Goal: Transaction & Acquisition: Download file/media

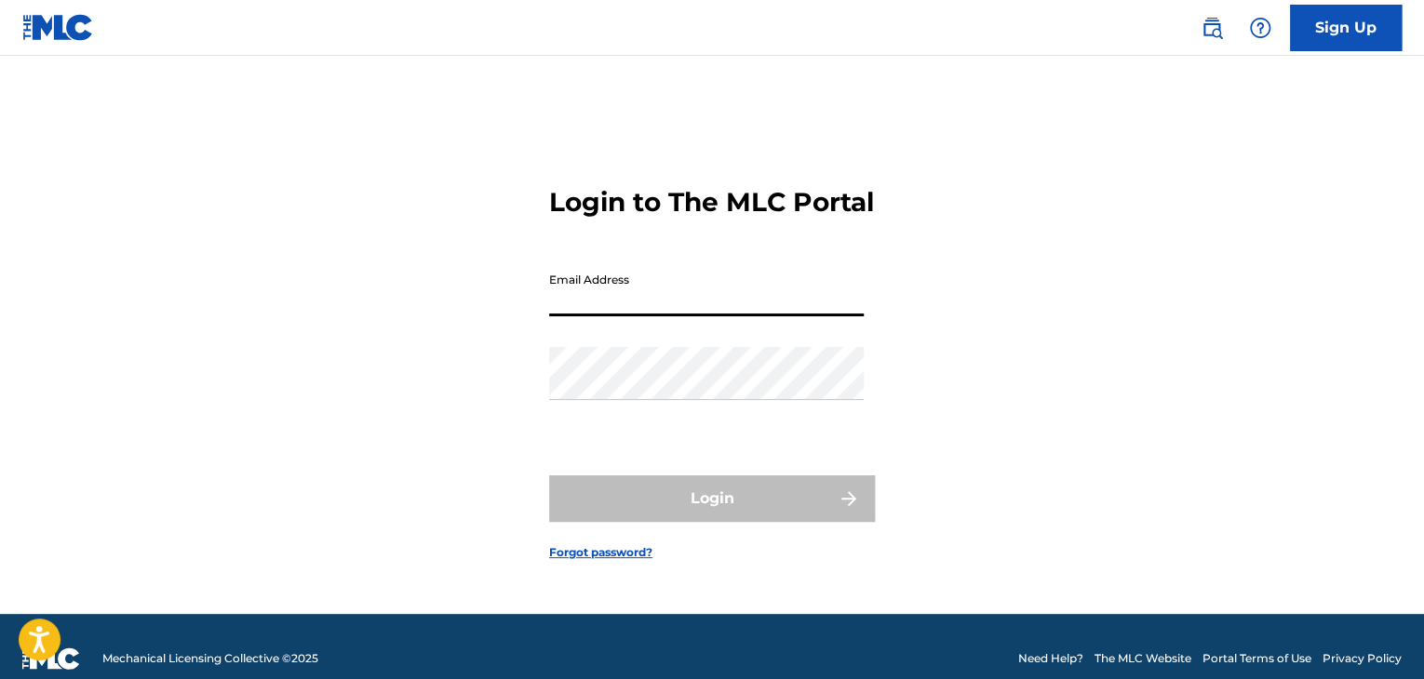
click at [697, 295] on input "Email Address" at bounding box center [706, 289] width 315 height 53
type input "[PERSON_NAME][EMAIL_ADDRESS][PERSON_NAME][DOMAIN_NAME]"
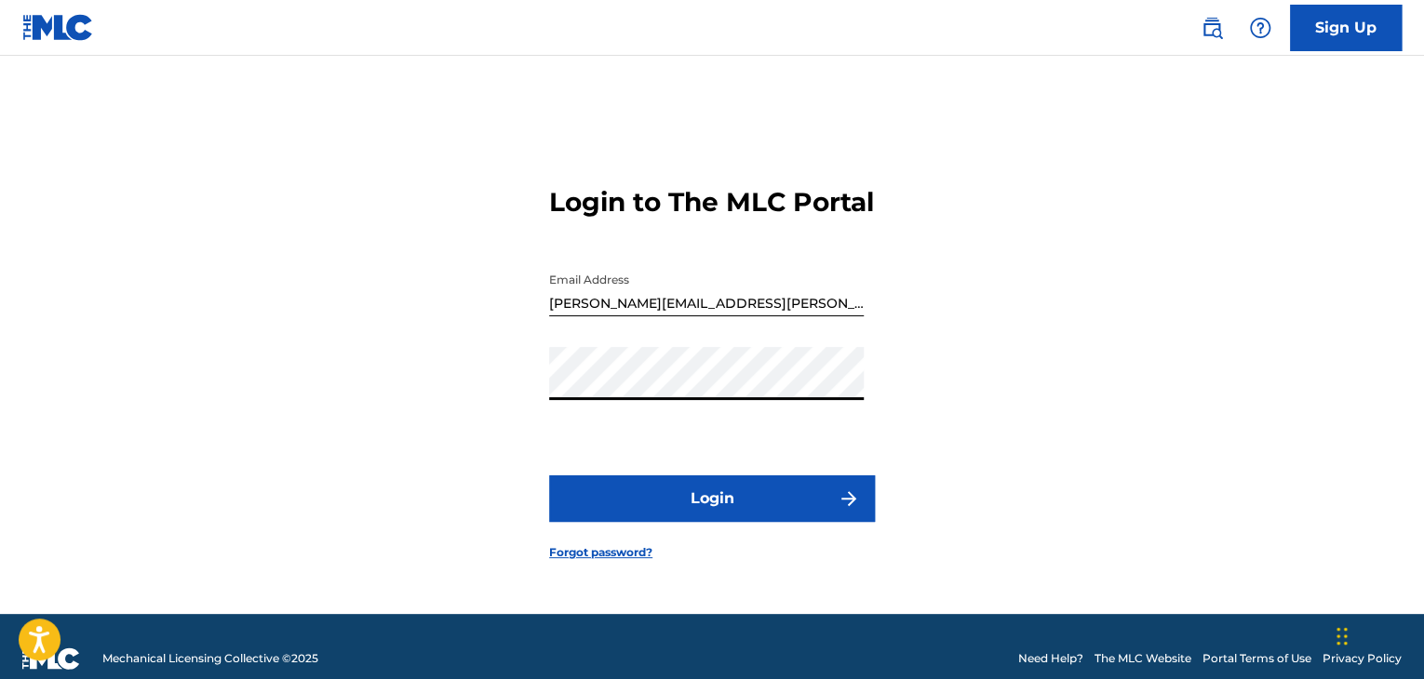
click at [549, 476] on button "Login" at bounding box center [712, 499] width 326 height 47
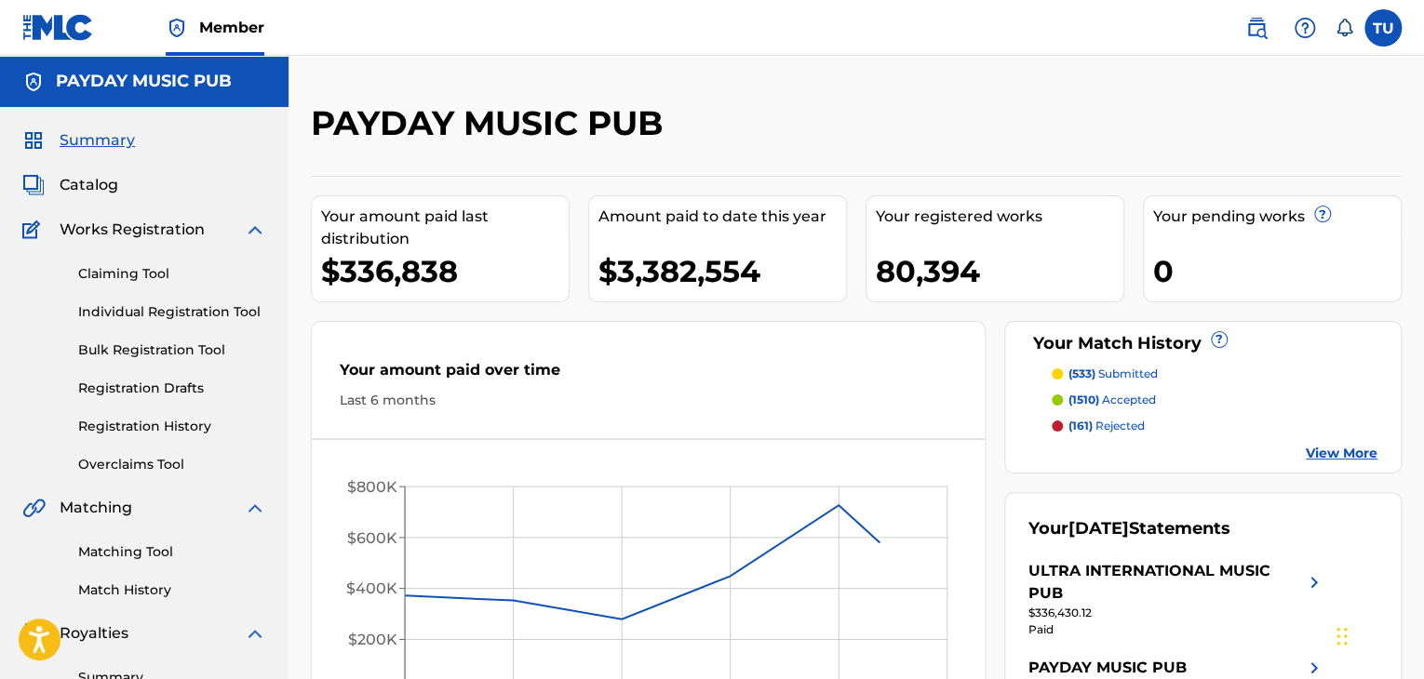
scroll to position [118, 0]
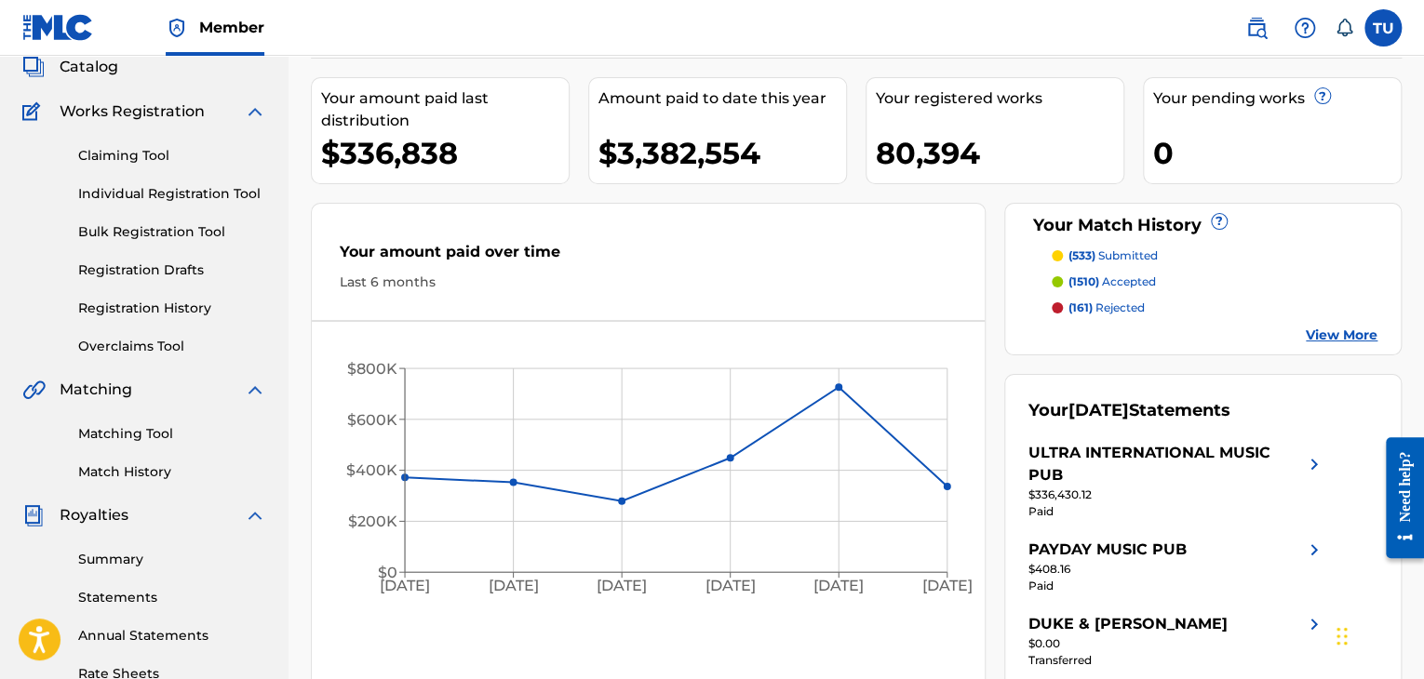
click at [1333, 331] on link "View More" at bounding box center [1342, 336] width 72 height 20
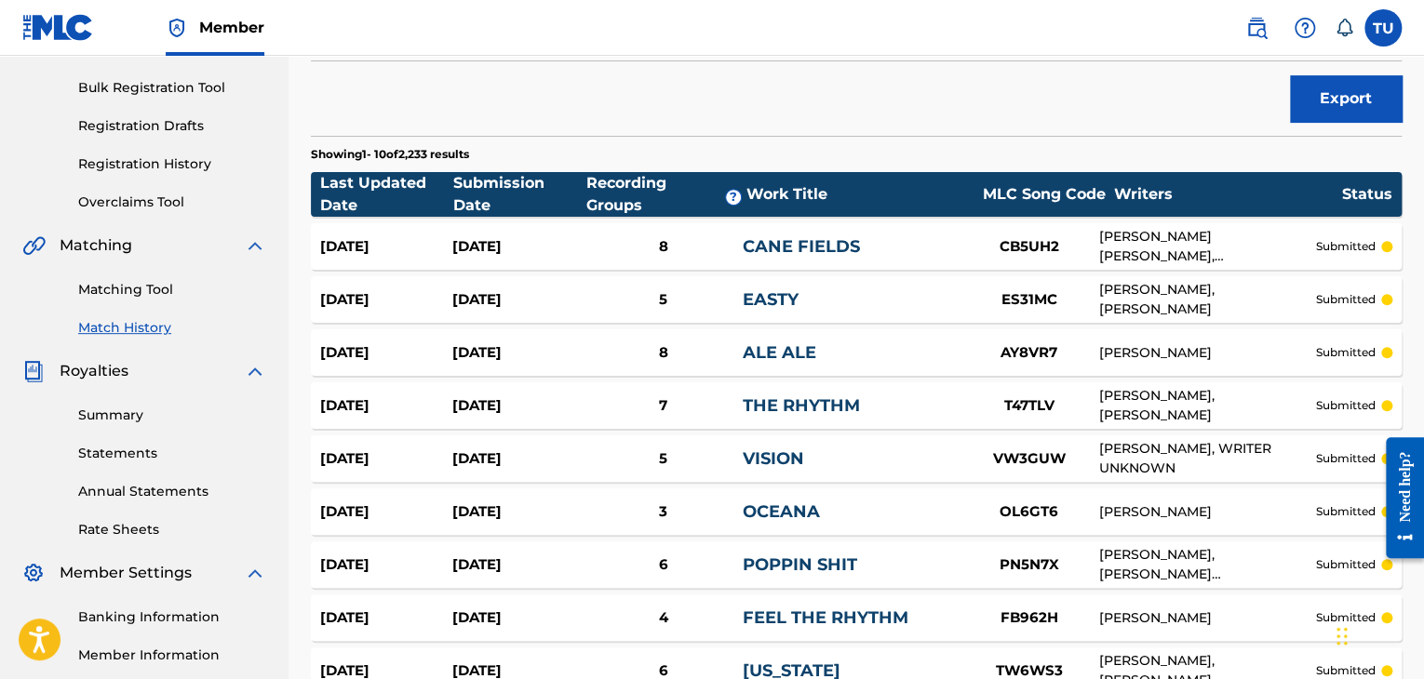
scroll to position [492, 0]
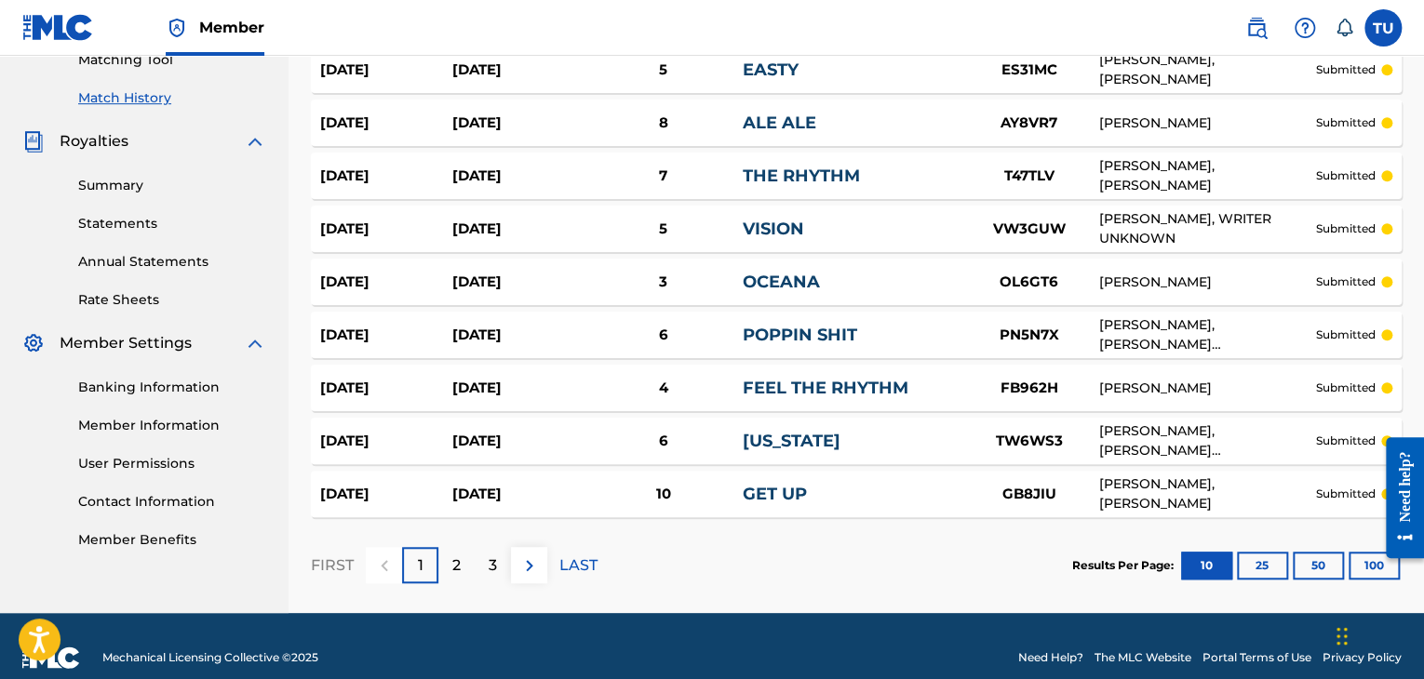
click at [455, 555] on p "2" at bounding box center [456, 566] width 8 height 22
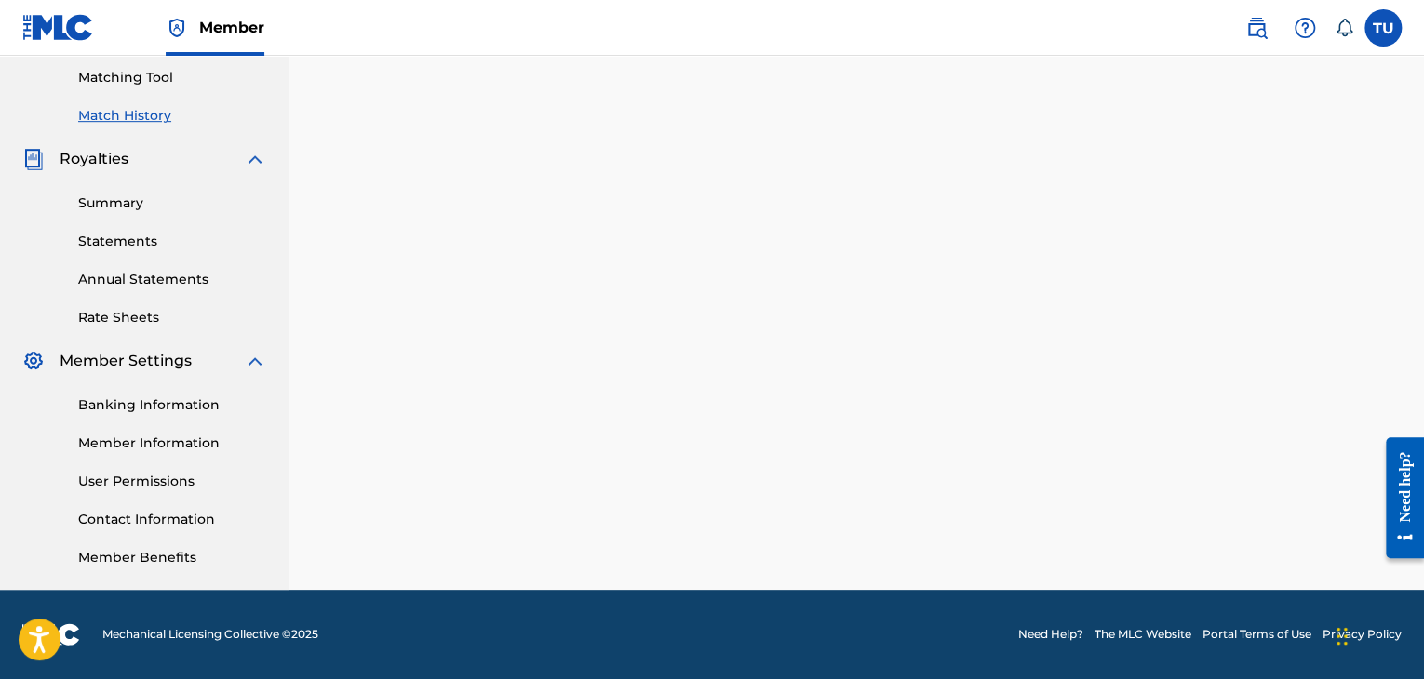
scroll to position [327, 0]
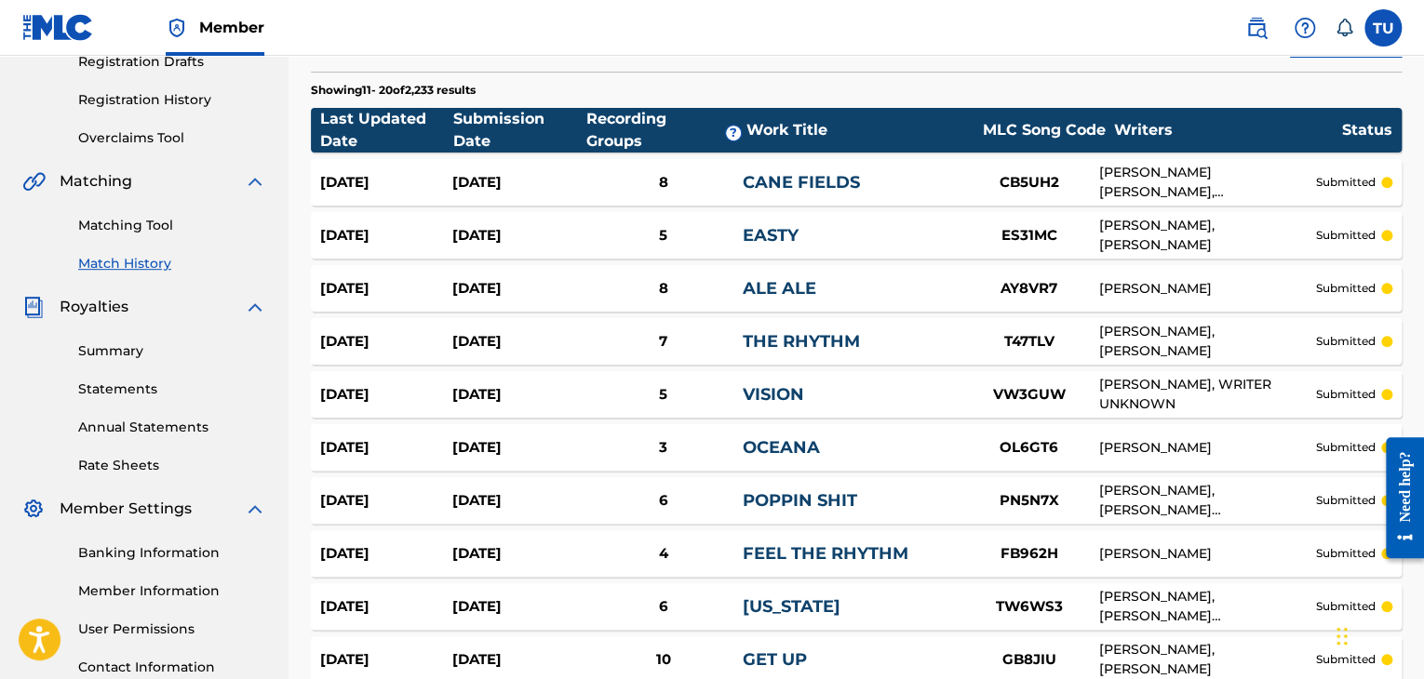
click at [122, 352] on link "Summary" at bounding box center [172, 352] width 188 height 20
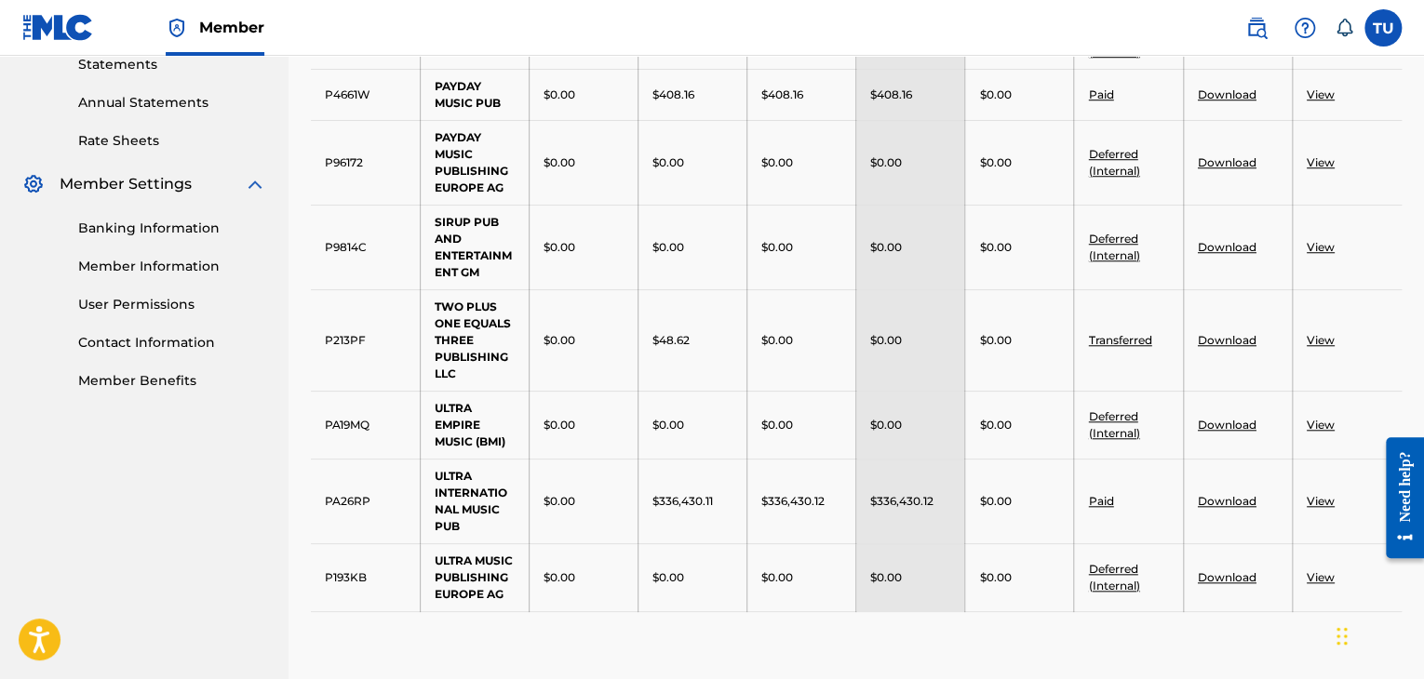
scroll to position [458, 0]
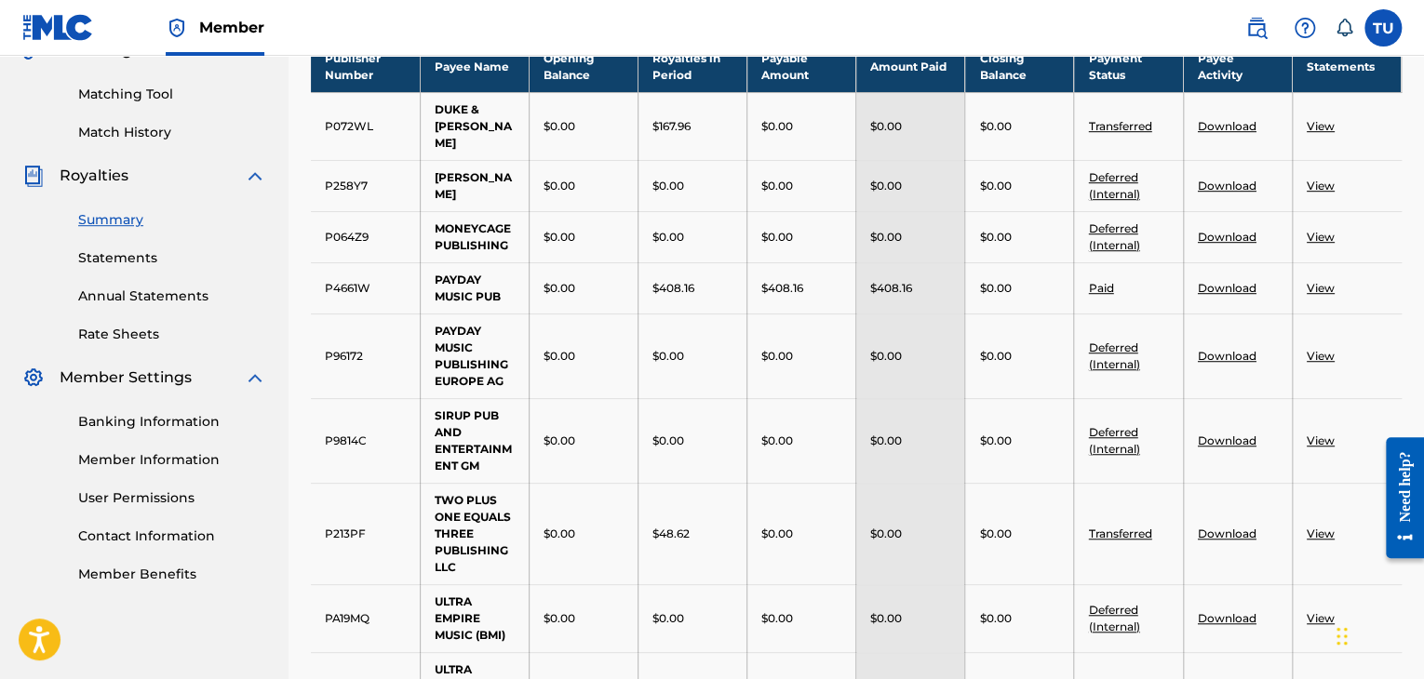
click at [139, 262] on link "Statements" at bounding box center [172, 259] width 188 height 20
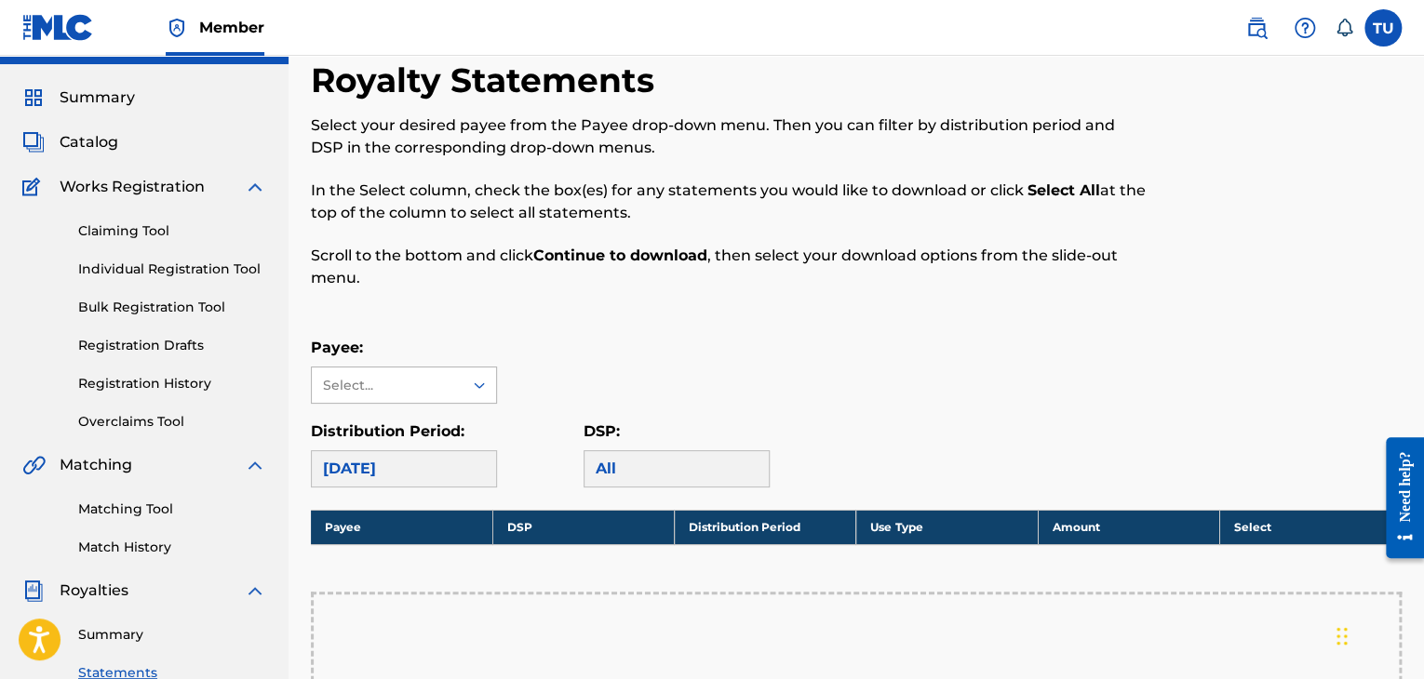
click at [410, 404] on div "Select..." at bounding box center [404, 385] width 186 height 37
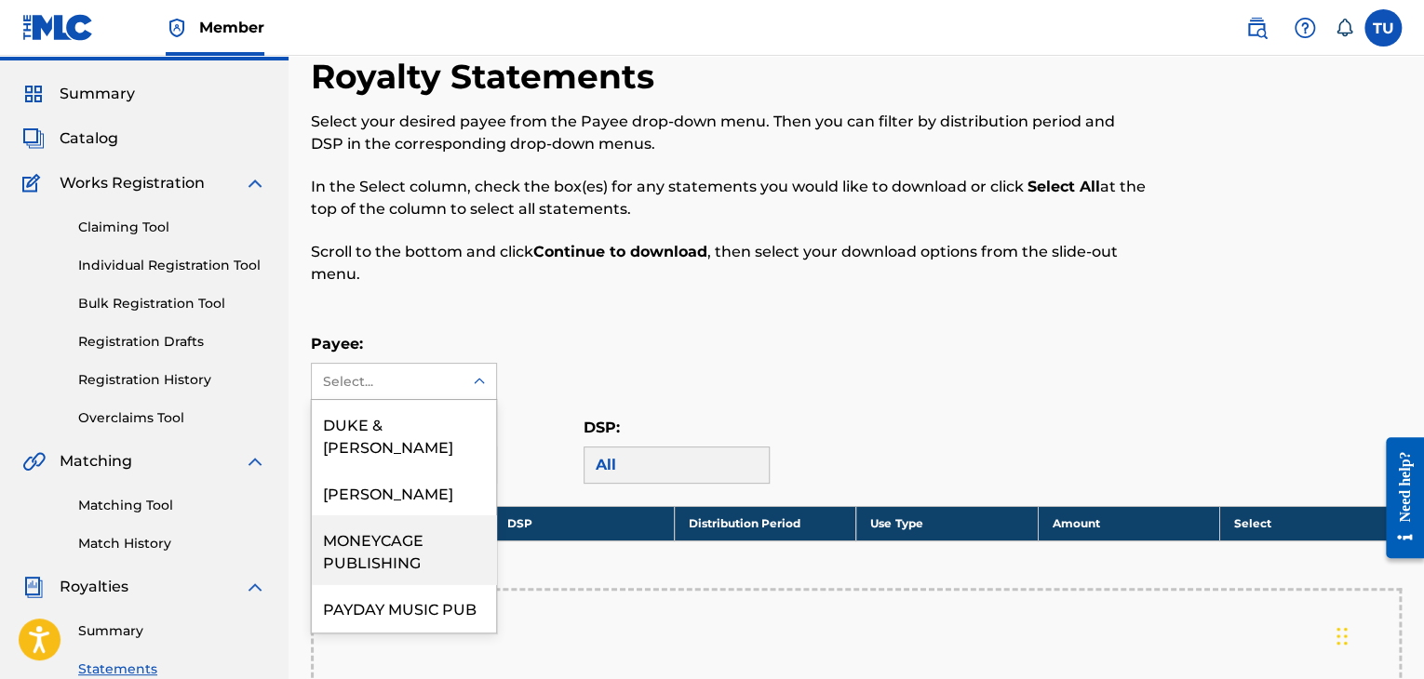
scroll to position [522, 0]
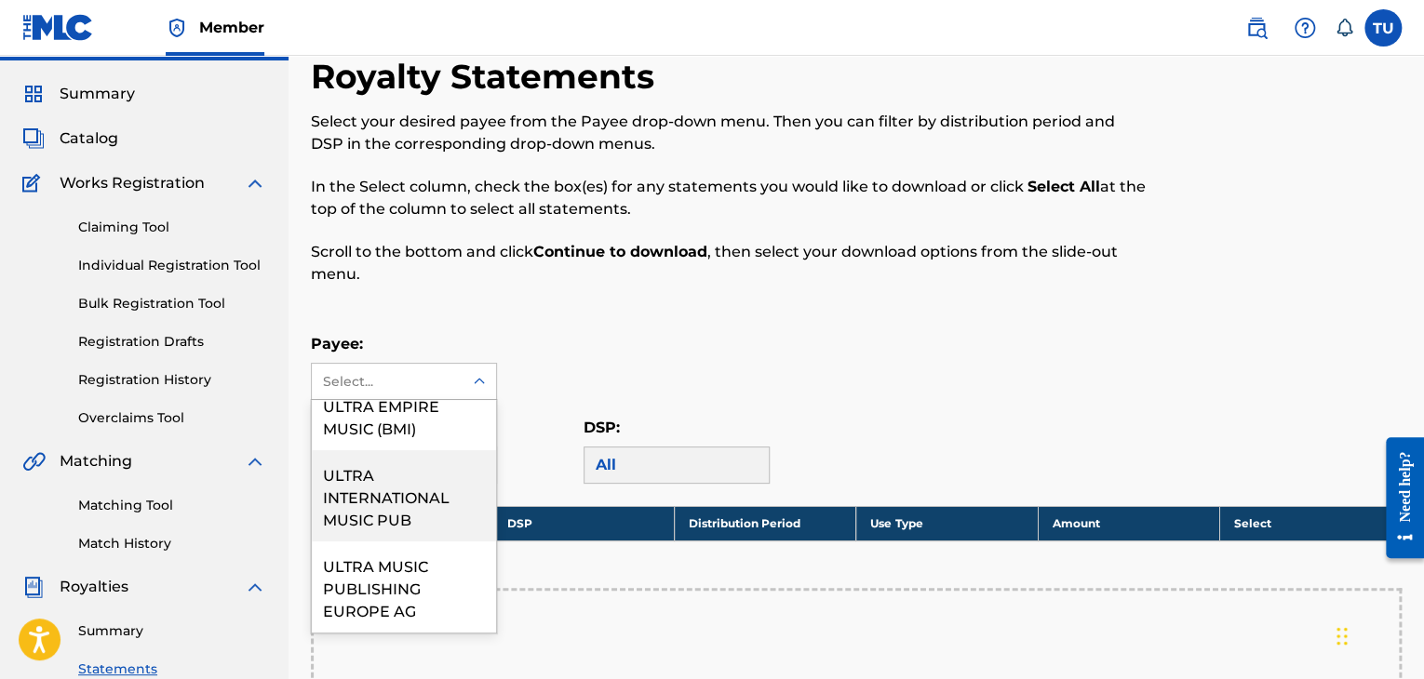
click at [381, 501] on div "ULTRA INTERNATIONAL MUSIC PUB" at bounding box center [404, 496] width 184 height 91
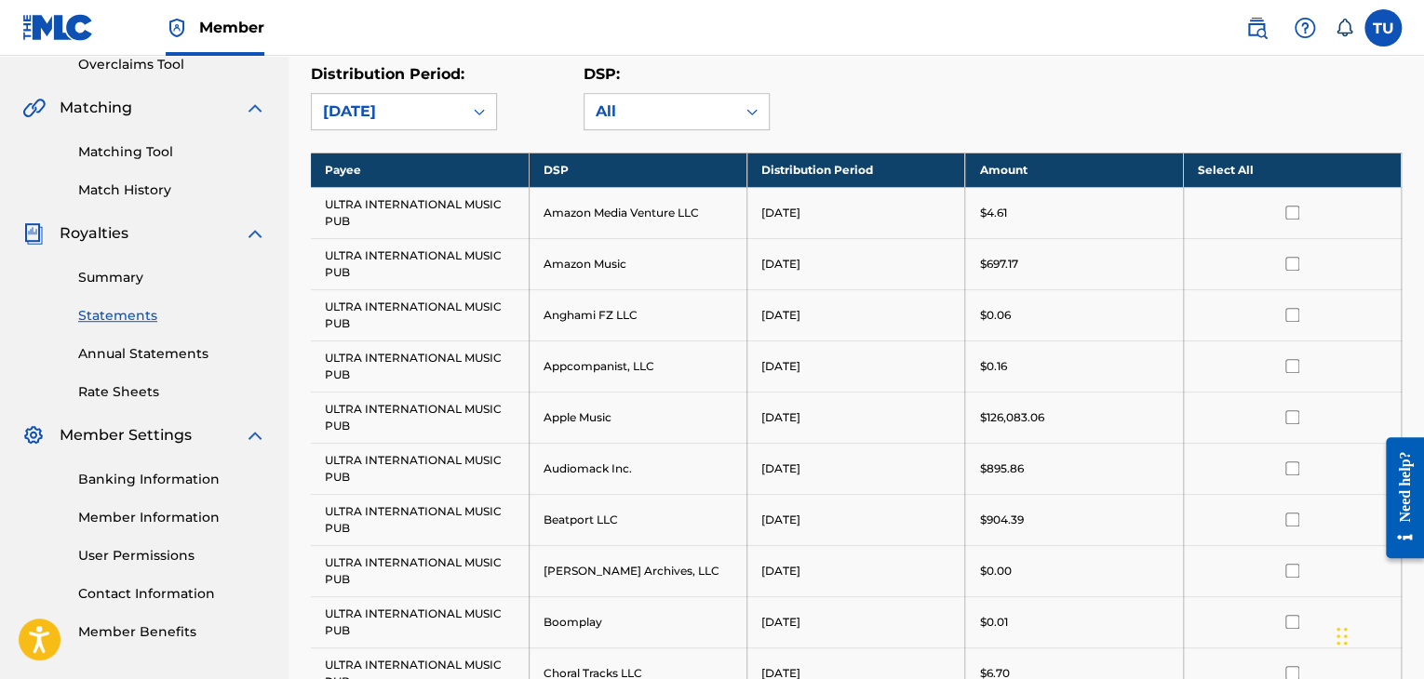
scroll to position [402, 0]
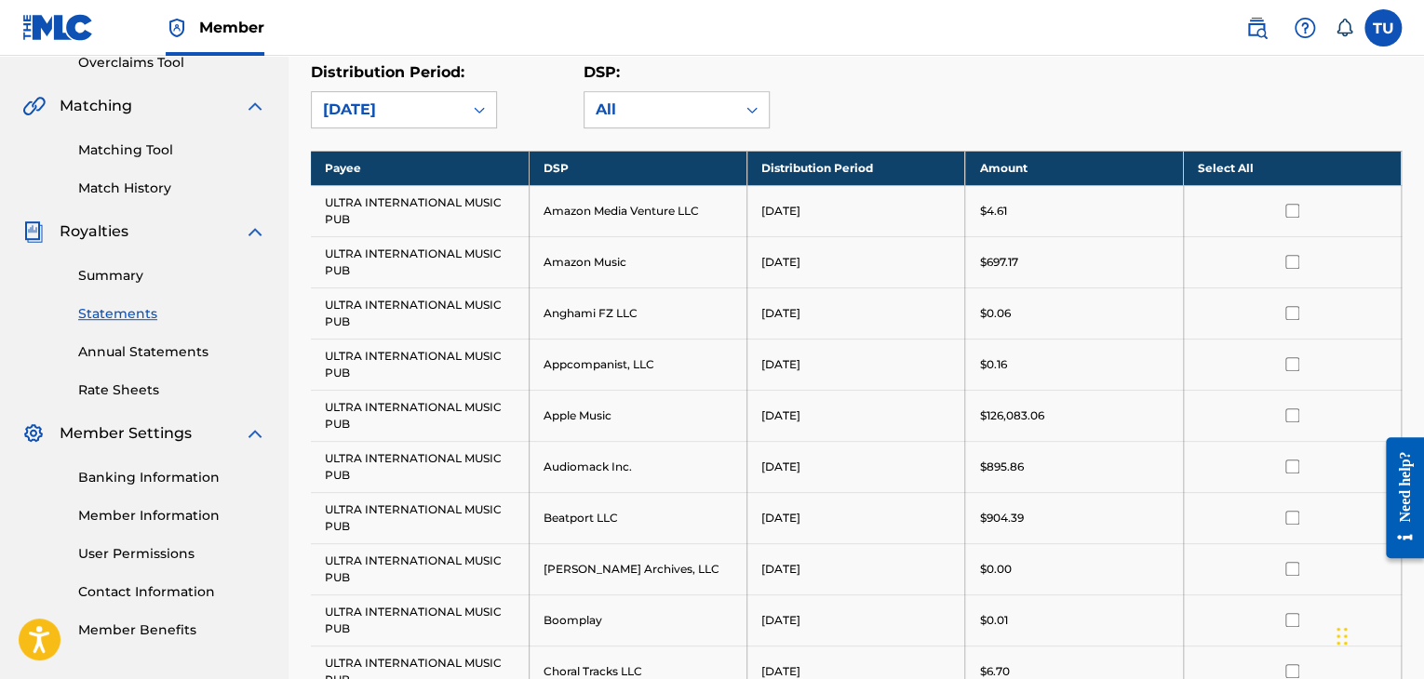
click at [1212, 164] on th "Select All" at bounding box center [1292, 168] width 218 height 34
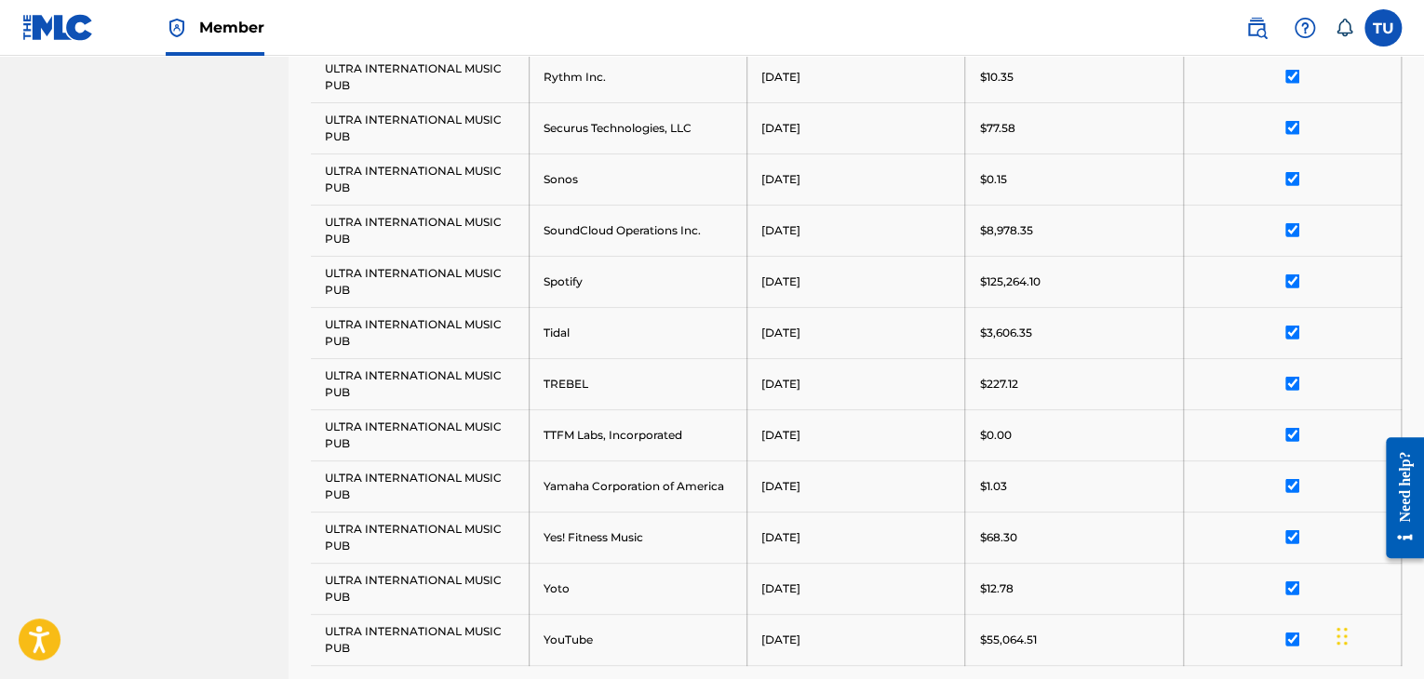
scroll to position [2381, 0]
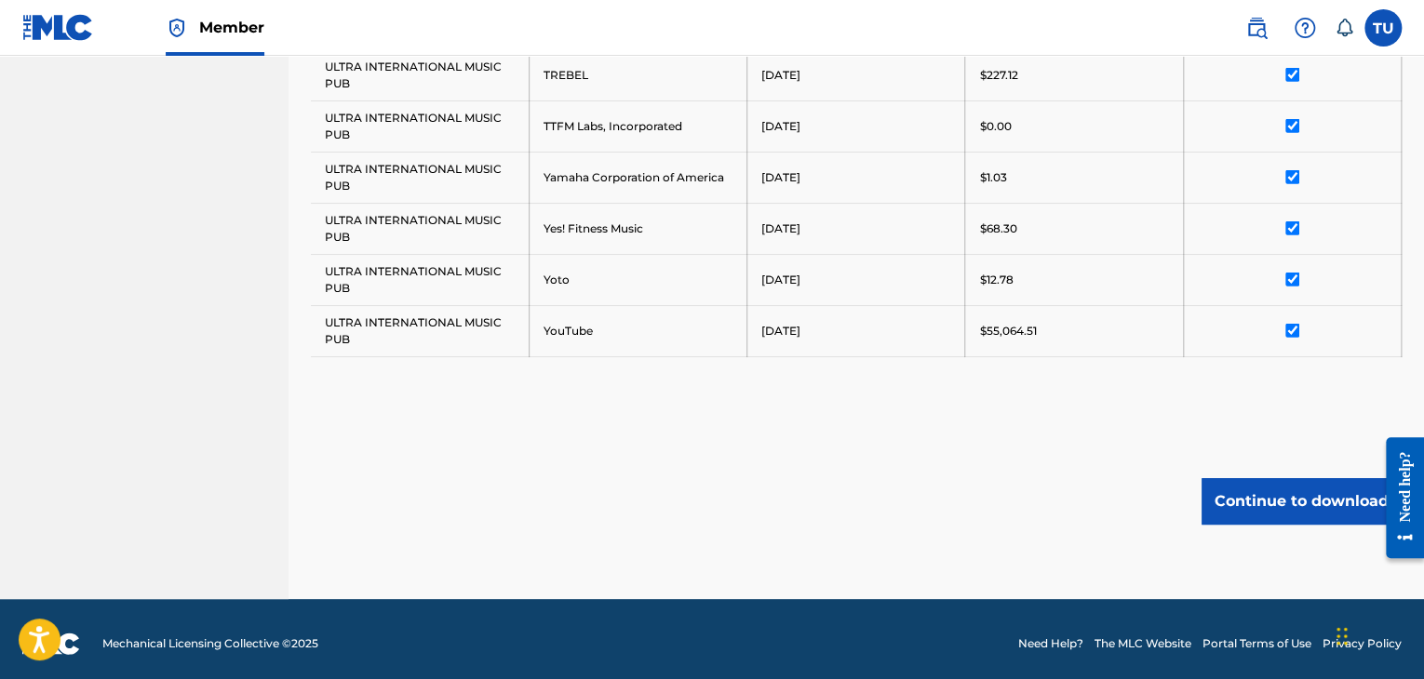
click at [1245, 510] on button "Continue to download" at bounding box center [1302, 501] width 200 height 47
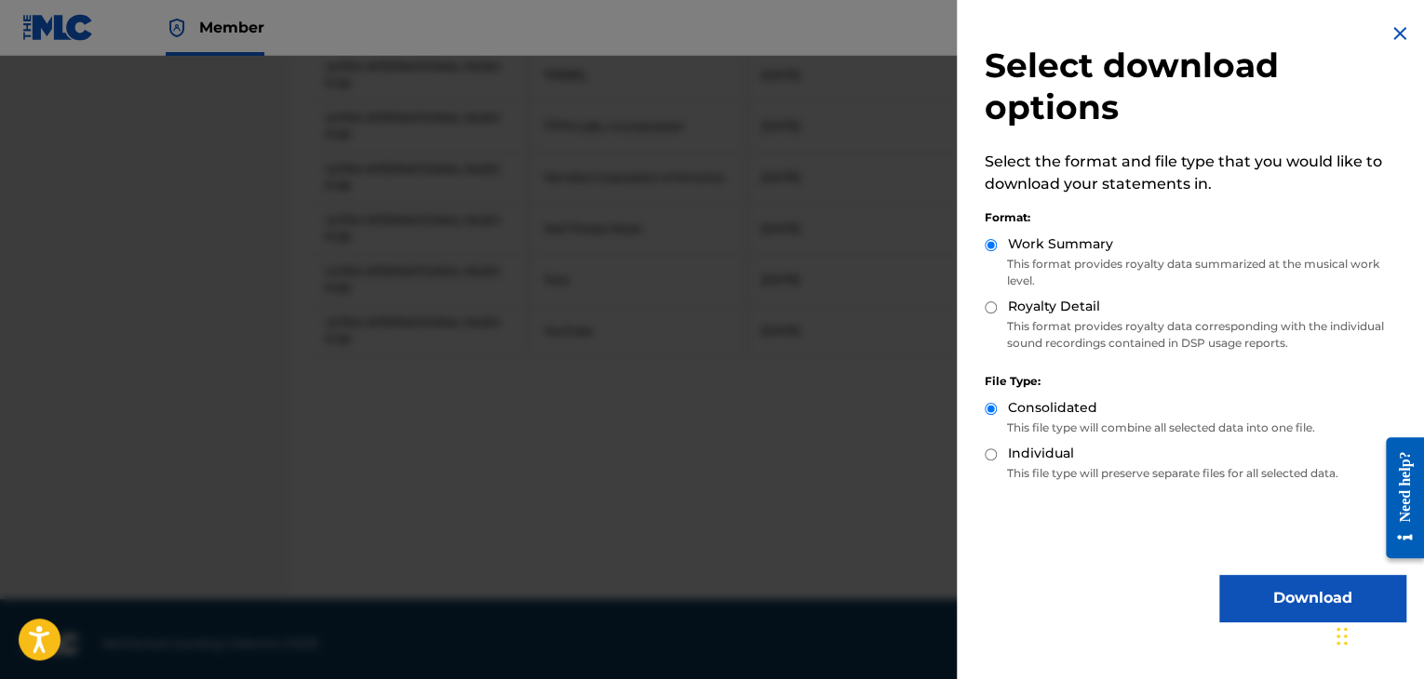
click at [989, 299] on div "Royalty Detail" at bounding box center [1195, 307] width 421 height 21
click at [992, 315] on div "Royalty Detail" at bounding box center [1195, 307] width 421 height 21
click at [989, 303] on input "Royalty Detail" at bounding box center [991, 308] width 12 height 12
radio input "true"
click at [1287, 605] on button "Download" at bounding box center [1312, 598] width 186 height 47
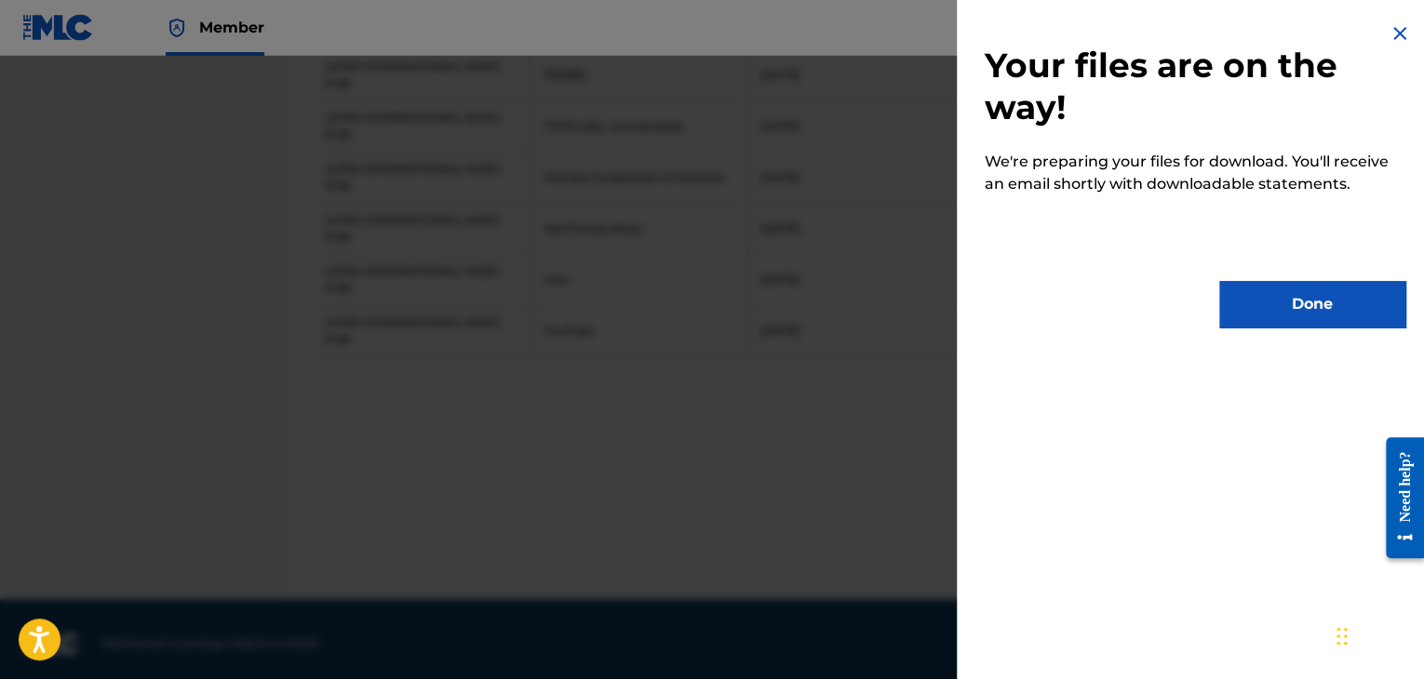
click at [1308, 311] on button "Done" at bounding box center [1312, 304] width 186 height 47
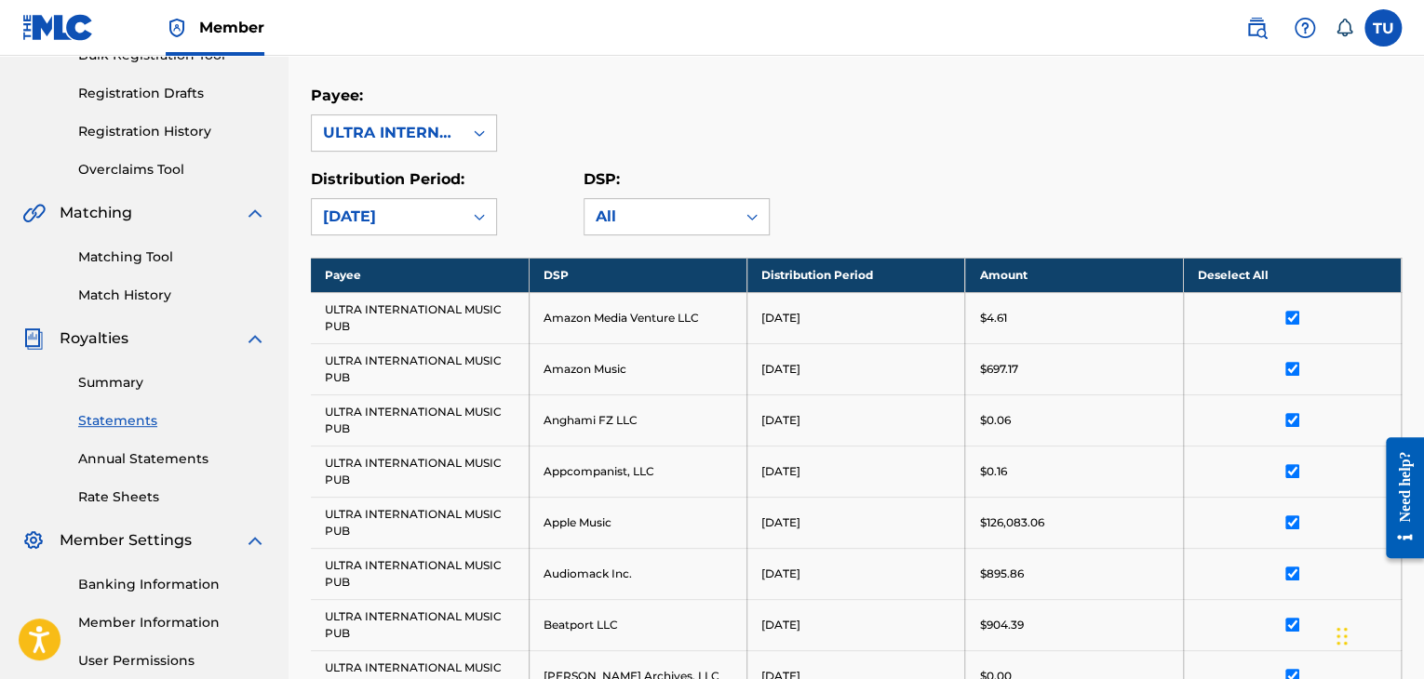
scroll to position [293, 0]
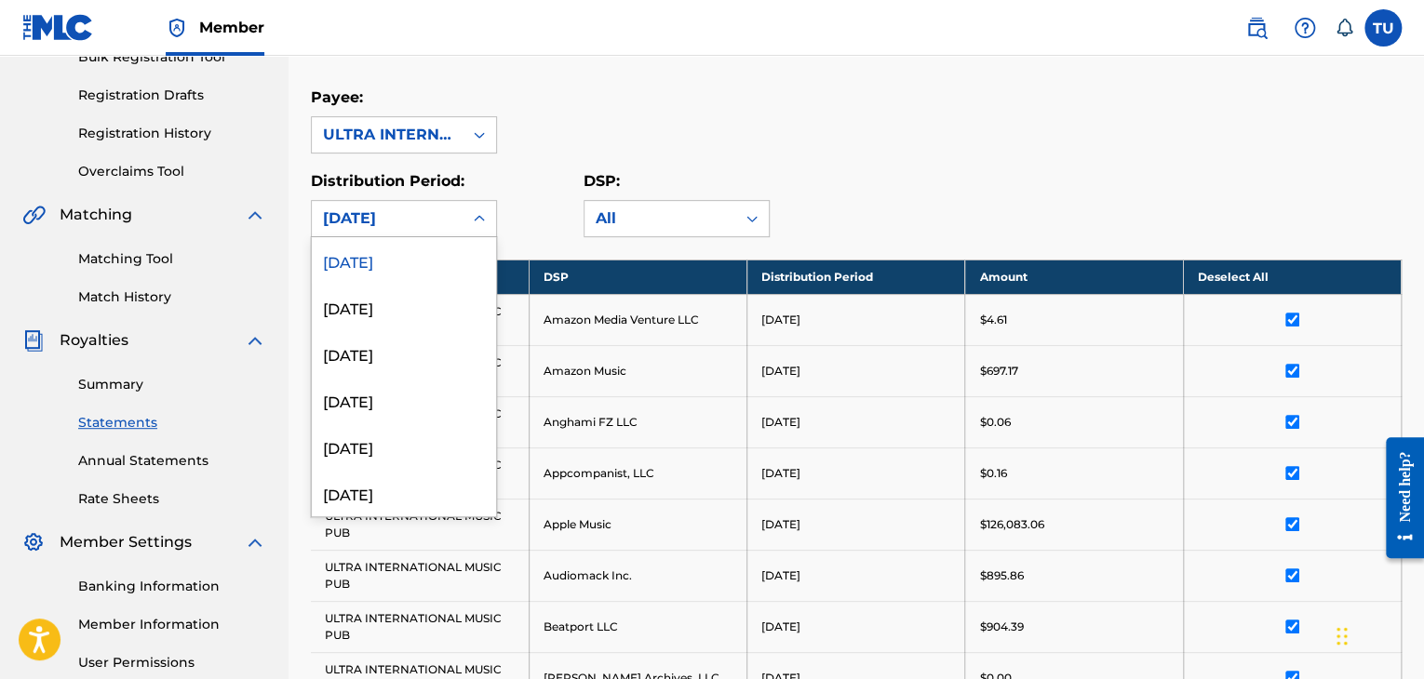
click at [399, 221] on div "[DATE]" at bounding box center [387, 219] width 128 height 22
click at [374, 314] on div "[DATE]" at bounding box center [404, 307] width 184 height 47
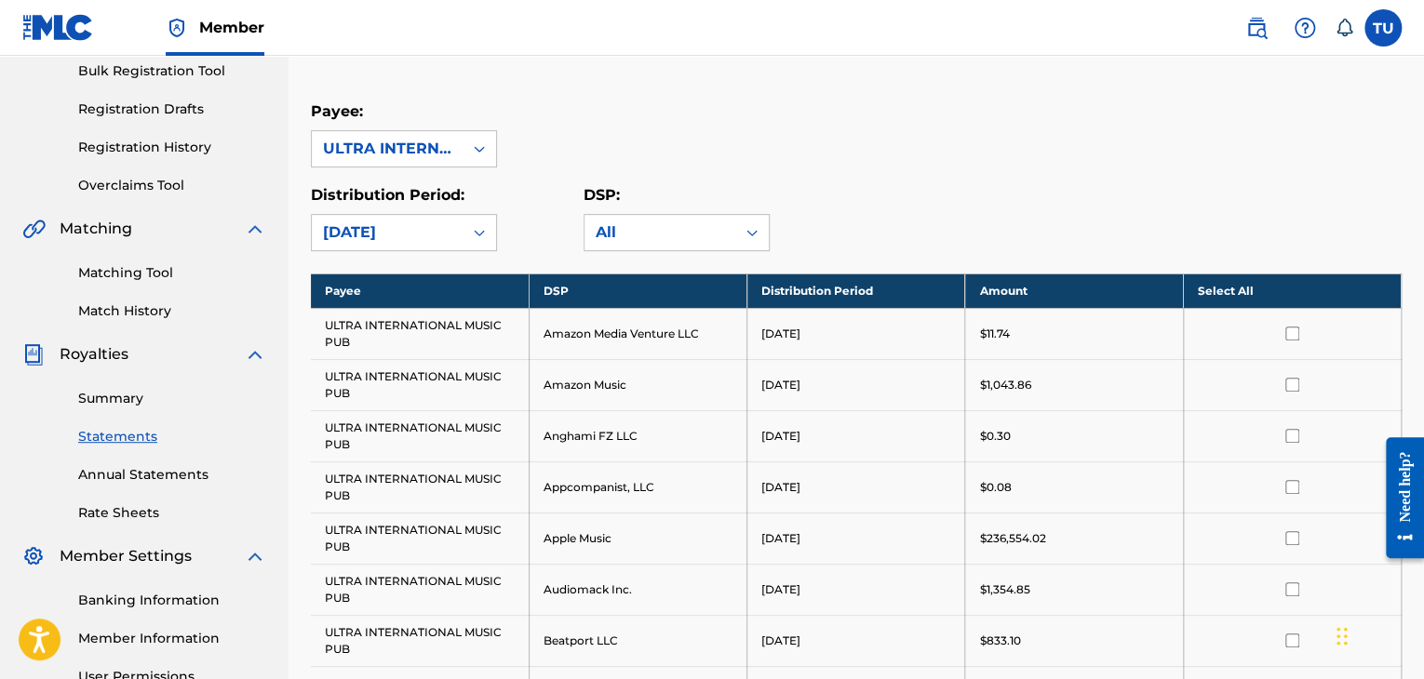
scroll to position [278, 0]
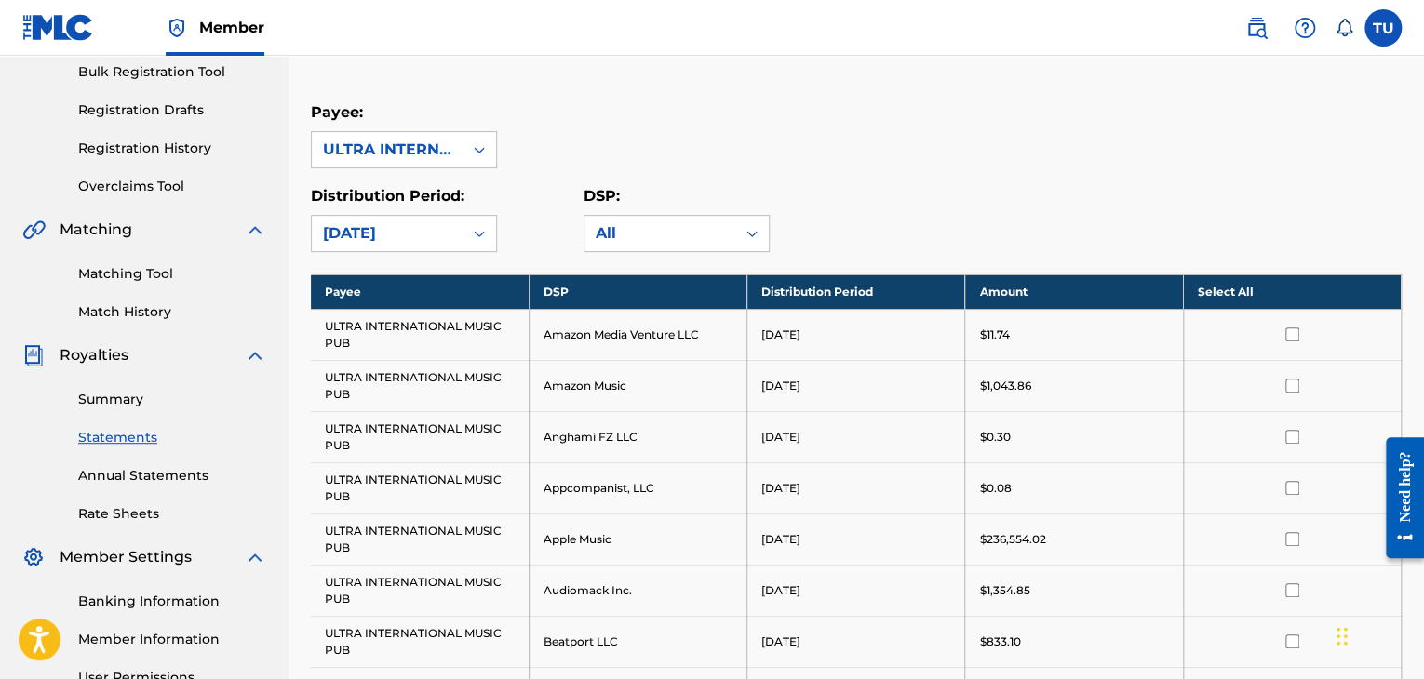
click at [1236, 290] on th "Select All" at bounding box center [1292, 292] width 218 height 34
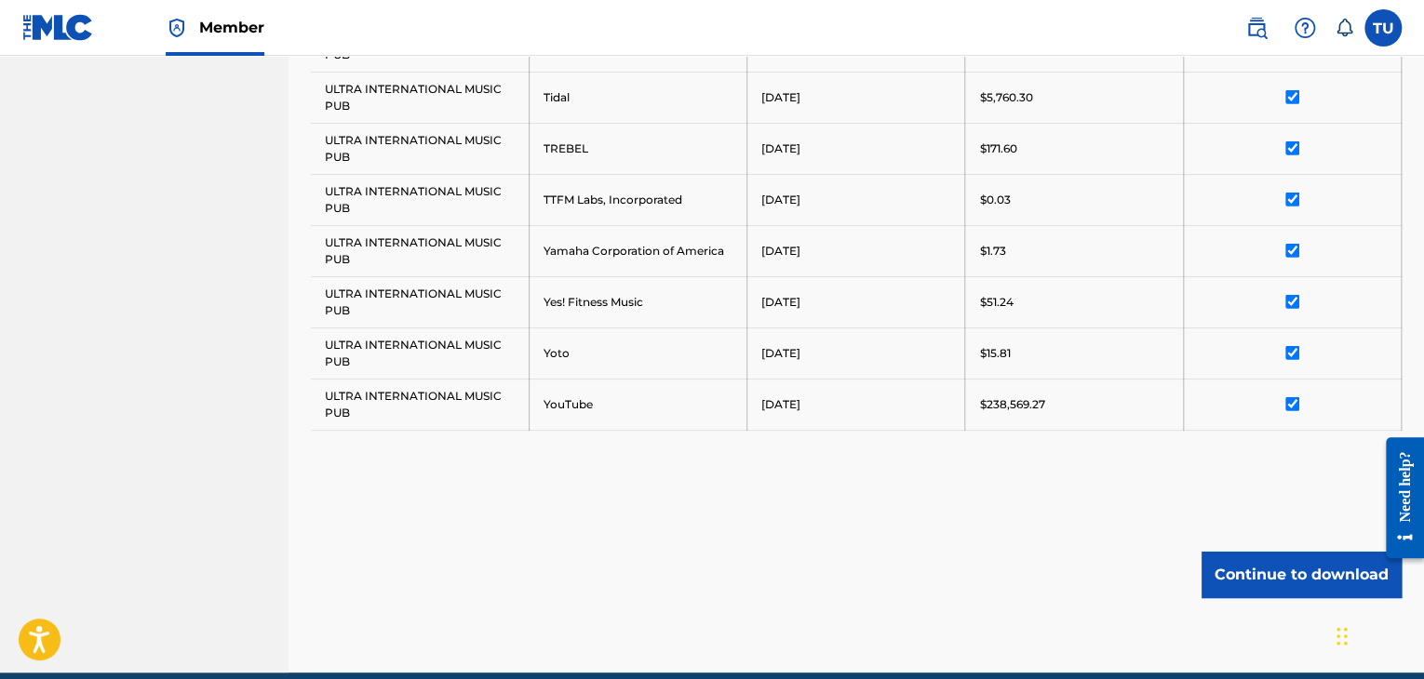
scroll to position [2431, 0]
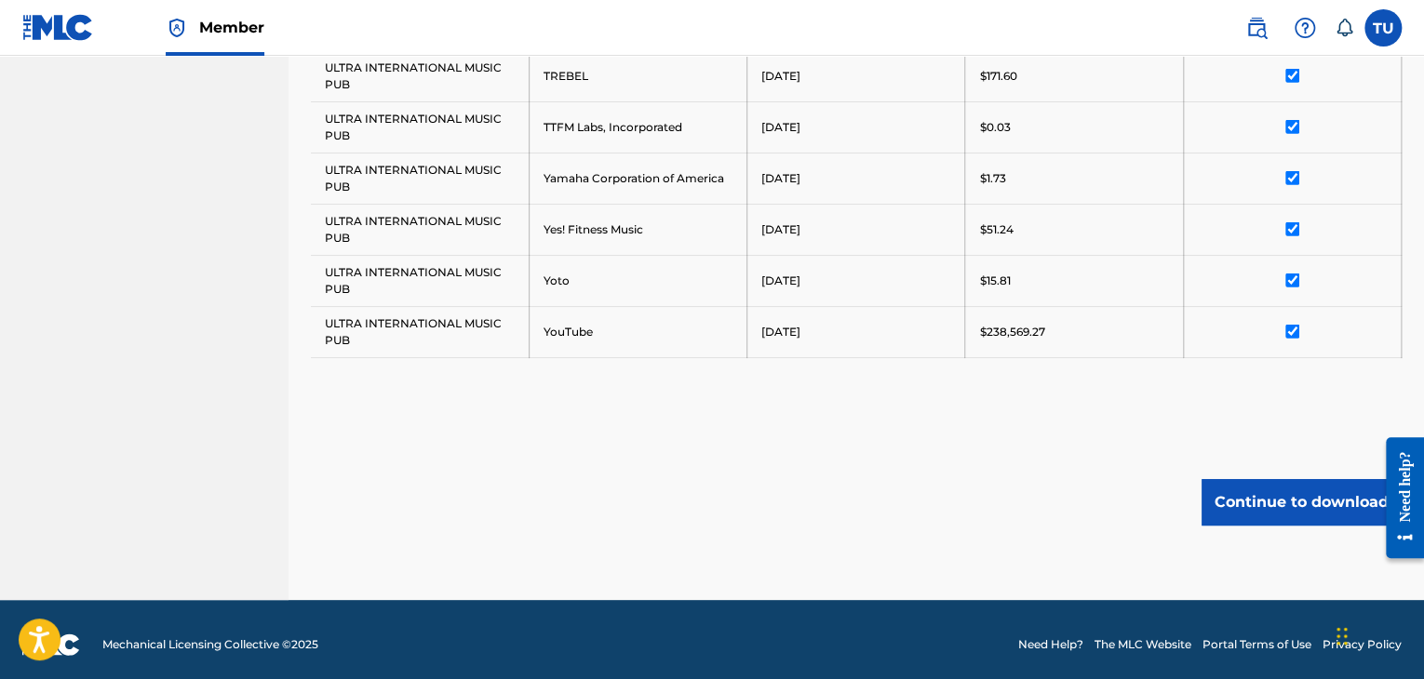
click at [1278, 479] on button "Continue to download" at bounding box center [1302, 502] width 200 height 47
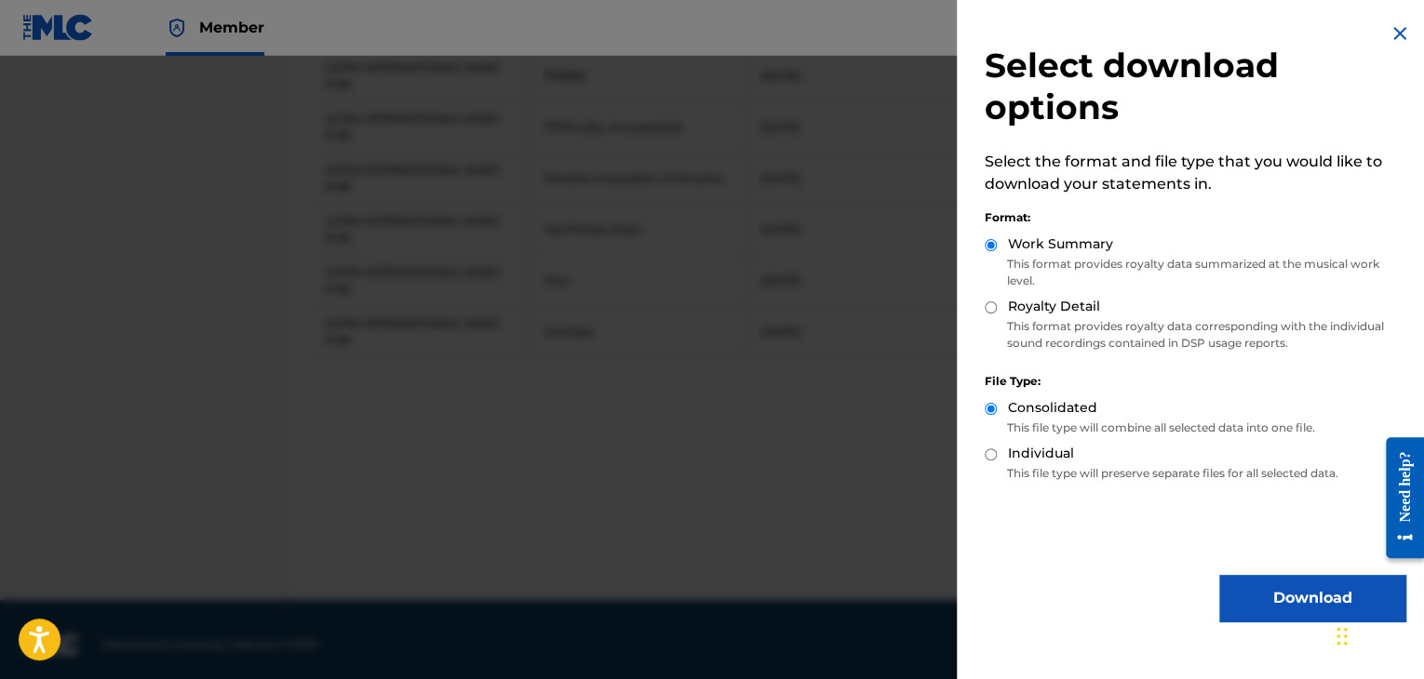
click at [1018, 325] on p "This format provides royalty data corresponding with the individual sound recor…" at bounding box center [1195, 335] width 421 height 34
click at [988, 305] on input "Royalty Detail" at bounding box center [991, 308] width 12 height 12
radio input "true"
click at [1261, 590] on button "Download" at bounding box center [1312, 598] width 186 height 47
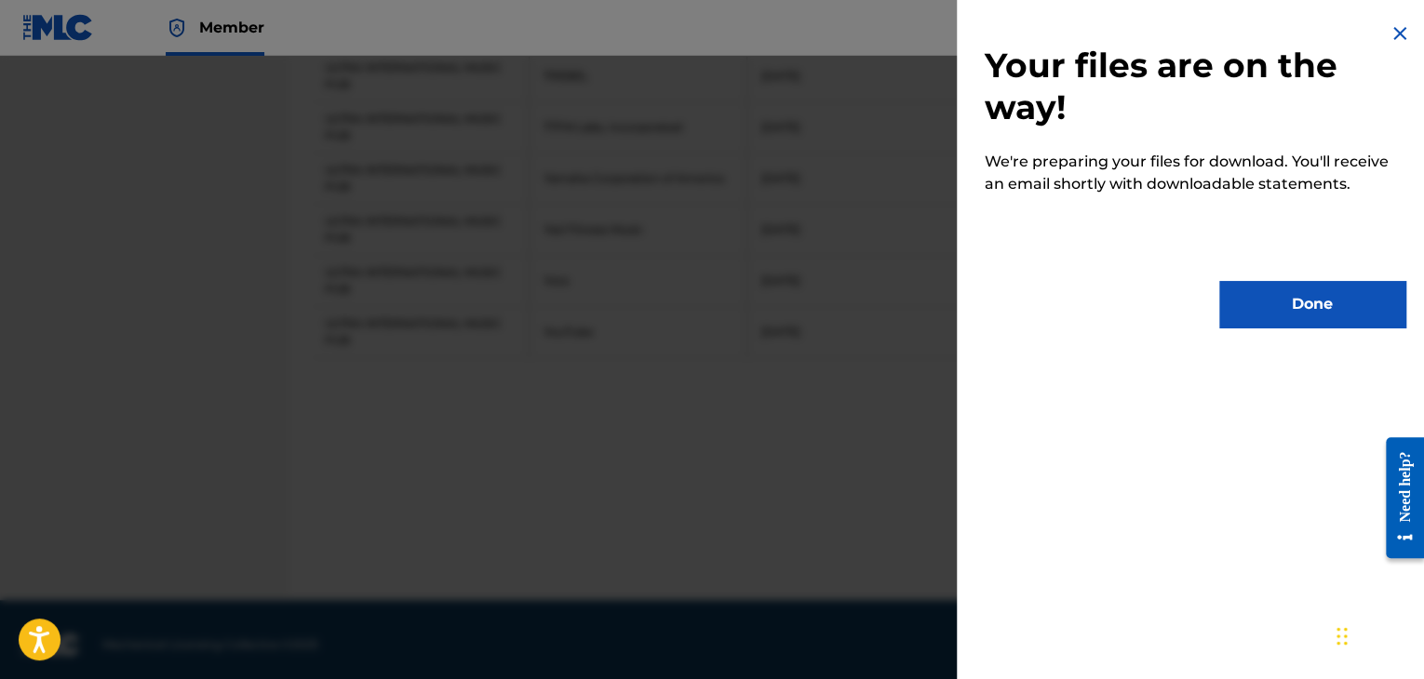
click at [1317, 286] on button "Done" at bounding box center [1312, 304] width 186 height 47
